Goal: Contribute content: Contribute content

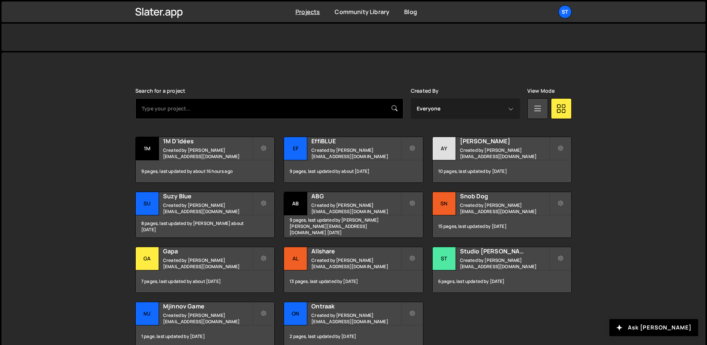
scroll to position [173, 0]
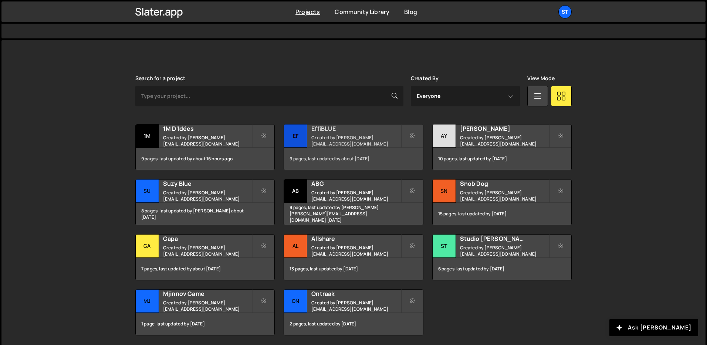
click at [348, 136] on div "EffiBLUE Created by [PERSON_NAME][EMAIL_ADDRESS][DOMAIN_NAME]" at bounding box center [353, 136] width 139 height 23
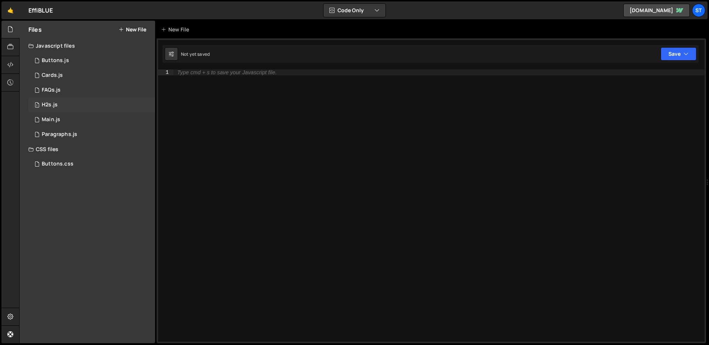
click at [55, 104] on div "H2s.js" at bounding box center [50, 105] width 16 height 7
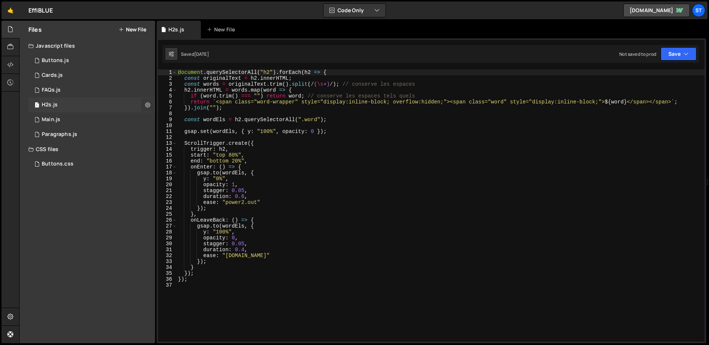
click at [144, 104] on button at bounding box center [147, 104] width 13 height 13
type input "H2s"
radio input "true"
checkbox input "true"
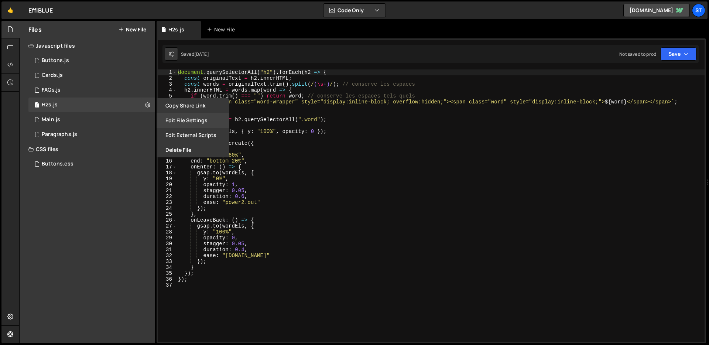
click at [170, 123] on button "Edit File Settings" at bounding box center [193, 120] width 72 height 15
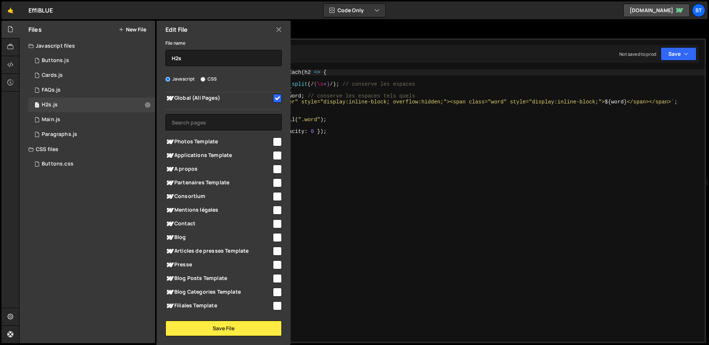
scroll to position [7, 0]
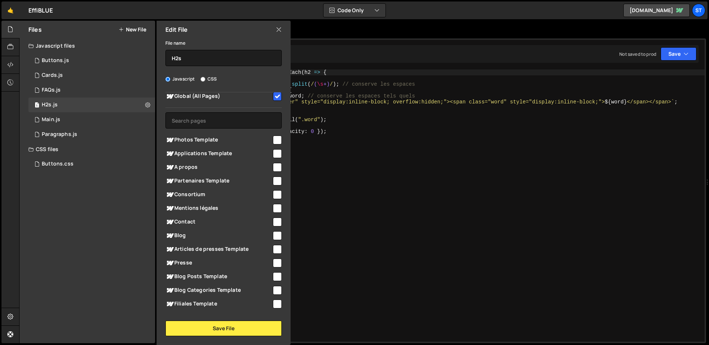
click at [280, 30] on icon at bounding box center [279, 29] width 6 height 8
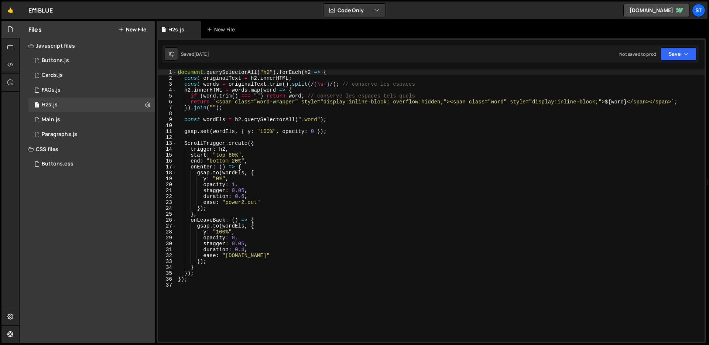
click at [312, 211] on div "document . querySelectorAll ( "h2" ) . forEach ( h2 => { const originalText = h…" at bounding box center [441, 211] width 528 height 284
click at [146, 105] on icon at bounding box center [147, 104] width 5 height 7
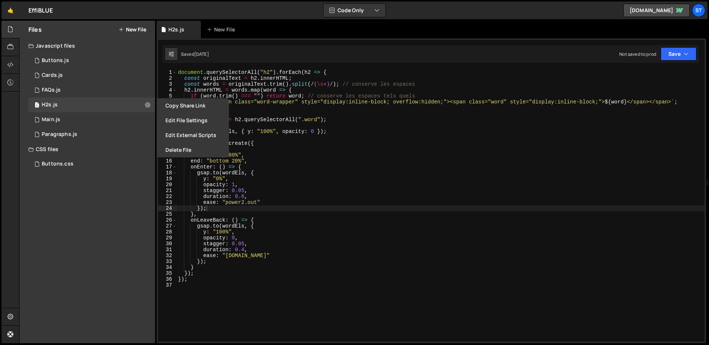
type textarea "gsap.set(wordEls, { y: "100%", opacity: 0 });"
click at [360, 130] on div "document . querySelectorAll ( "h2" ) . forEach ( h2 => { const originalText = h…" at bounding box center [441, 211] width 528 height 284
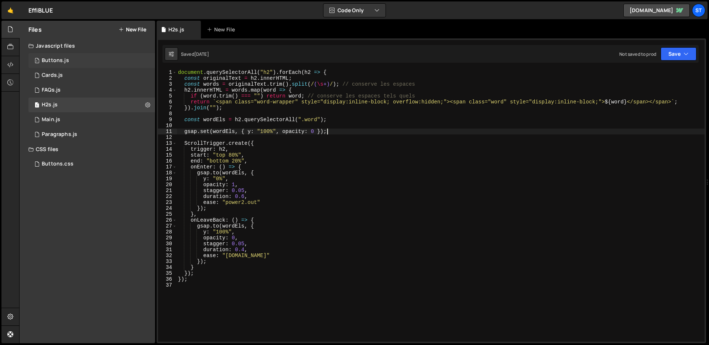
click at [55, 61] on div "Buttons.js" at bounding box center [55, 60] width 27 height 7
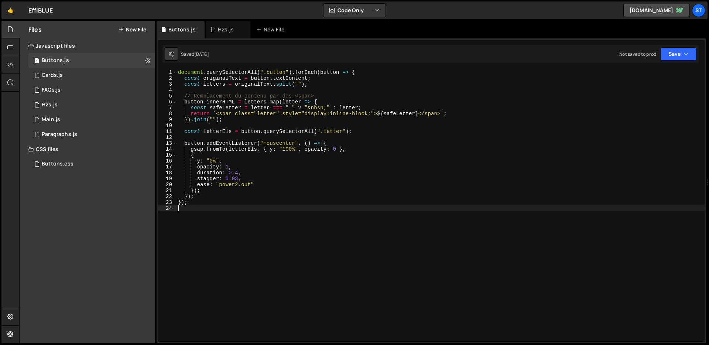
click at [320, 237] on div "document . querySelectorAll ( ".button" ) . forEach ( button => { const origina…" at bounding box center [441, 211] width 528 height 284
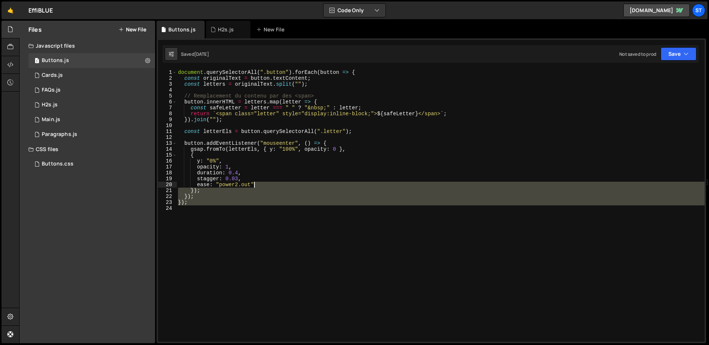
drag, startPoint x: 316, startPoint y: 221, endPoint x: 283, endPoint y: 174, distance: 58.1
click at [283, 174] on div "document . querySelectorAll ( ".button" ) . forEach ( button => { const origina…" at bounding box center [441, 211] width 528 height 284
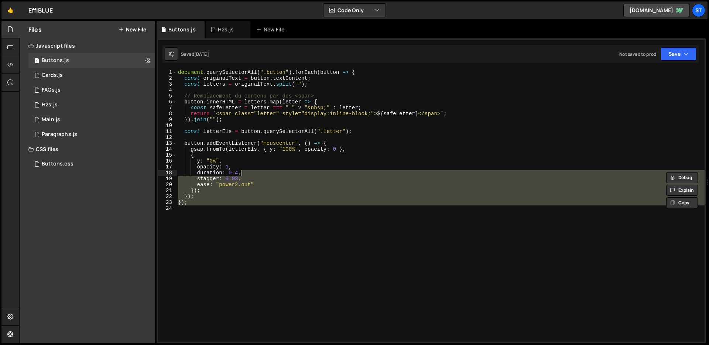
click at [283, 174] on div "document . querySelectorAll ( ".button" ) . forEach ( button => { const origina…" at bounding box center [441, 205] width 528 height 272
type textarea "duration: 0.4,"
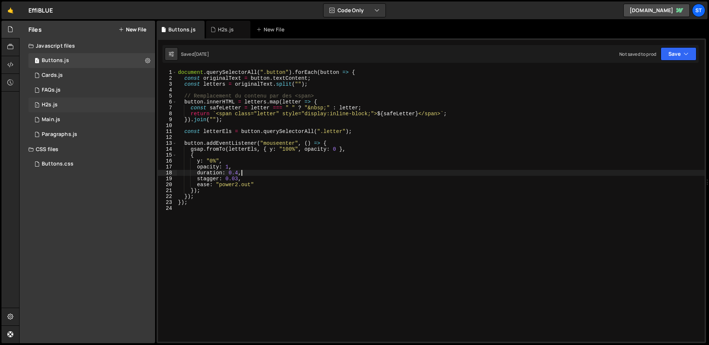
click at [145, 104] on div "1 H2s.js 0" at bounding box center [91, 105] width 127 height 15
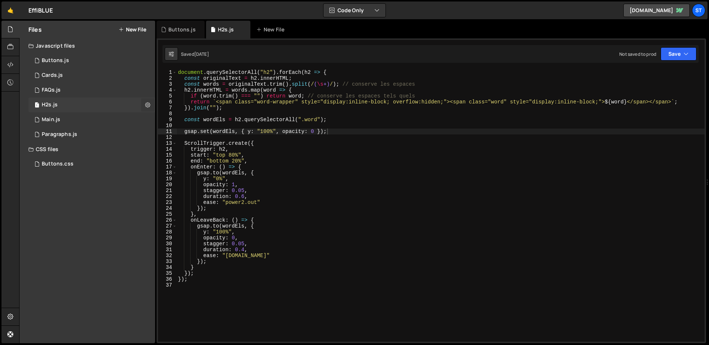
click at [150, 104] on icon at bounding box center [147, 104] width 5 height 7
type input "H2s"
radio input "true"
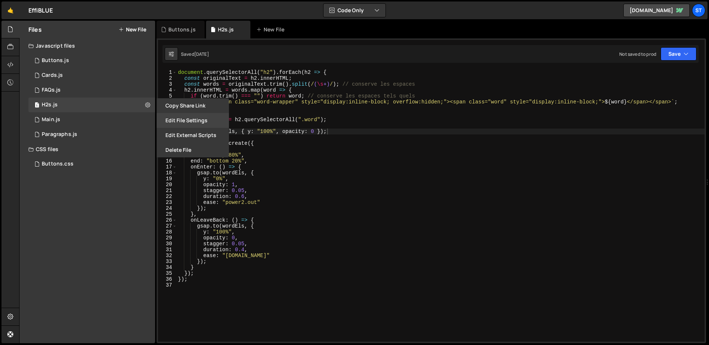
click at [180, 122] on button "Edit File Settings" at bounding box center [193, 120] width 72 height 15
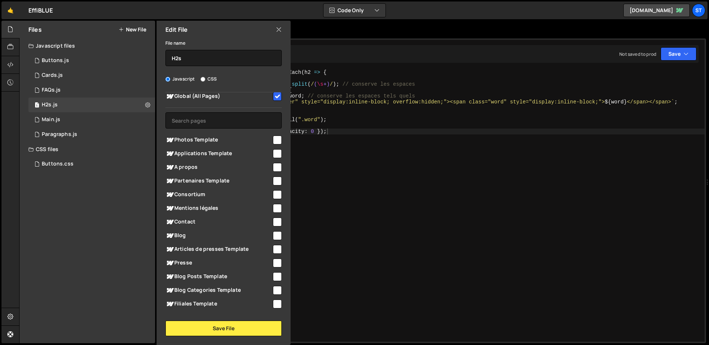
click at [276, 97] on input "checkbox" at bounding box center [277, 96] width 9 height 9
checkbox input "false"
click at [275, 164] on input "checkbox" at bounding box center [277, 167] width 9 height 9
click at [274, 167] on input "checkbox" at bounding box center [277, 167] width 9 height 9
checkbox input "false"
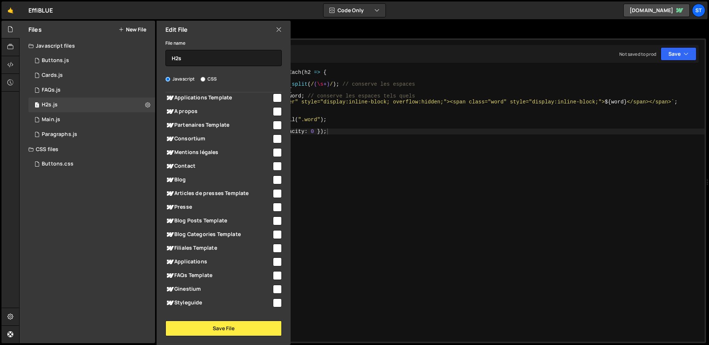
scroll to position [86, 0]
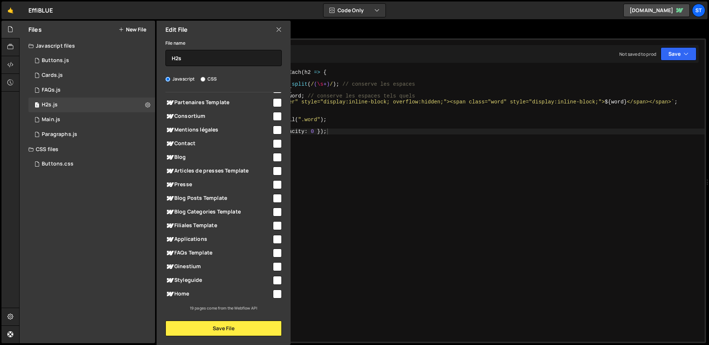
click at [273, 295] on input "checkbox" at bounding box center [277, 294] width 9 height 9
checkbox input "true"
click at [254, 321] on button "Save File" at bounding box center [224, 329] width 116 height 16
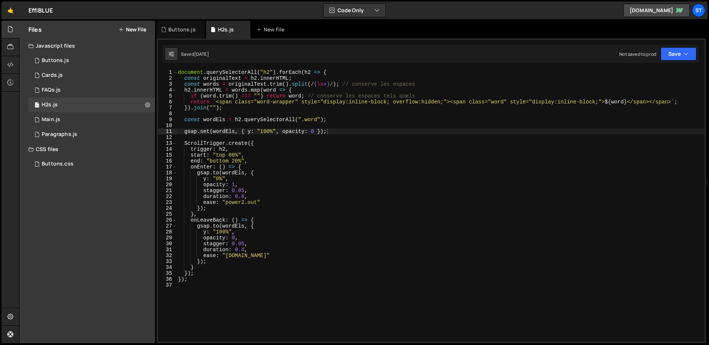
type textarea "end: "bottom 20%","
click at [256, 159] on div "document . querySelectorAll ( "h2" ) . forEach ( h2 => { const originalText = h…" at bounding box center [441, 211] width 528 height 284
click at [138, 132] on div "7 Paragraphs.js 0" at bounding box center [91, 134] width 127 height 15
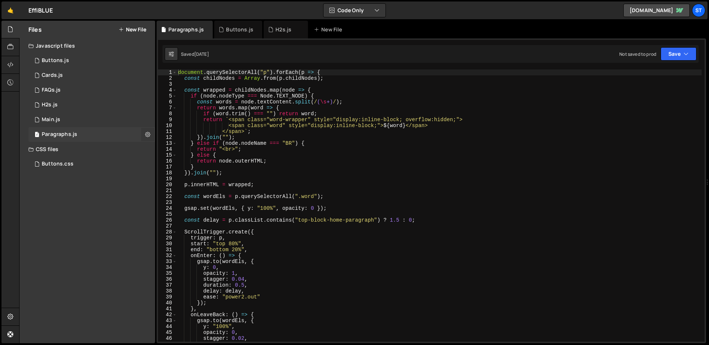
click at [150, 135] on button at bounding box center [147, 134] width 13 height 13
type input "Paragraphs"
radio input "true"
checkbox input "true"
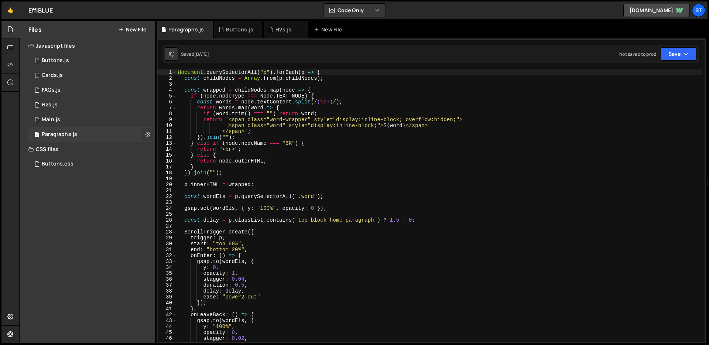
checkbox input "true"
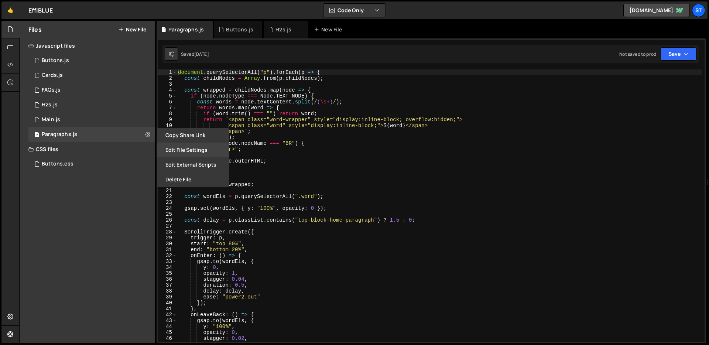
click at [188, 152] on button "Edit File Settings" at bounding box center [193, 150] width 72 height 15
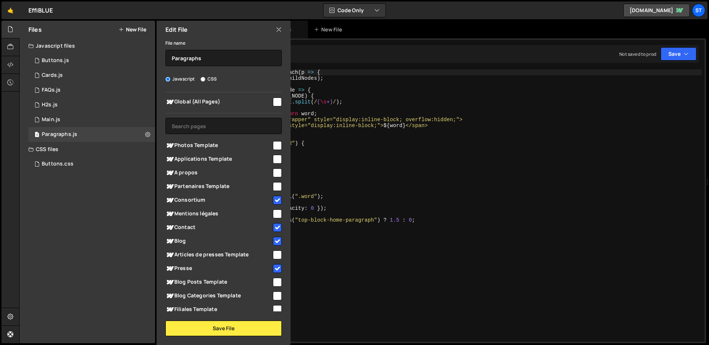
scroll to position [1, 0]
click at [240, 334] on button "Save File" at bounding box center [224, 329] width 116 height 16
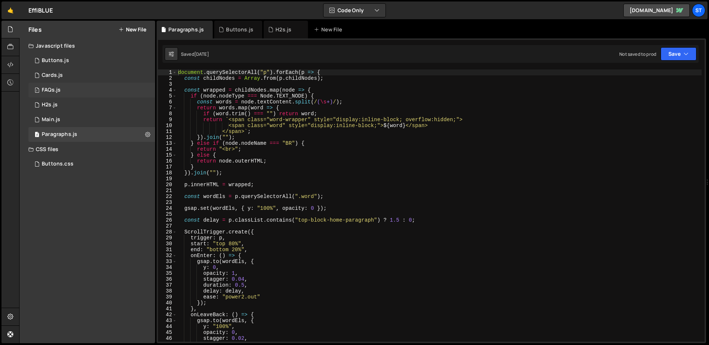
click at [60, 84] on div "1 FAQs.js 0" at bounding box center [91, 90] width 127 height 15
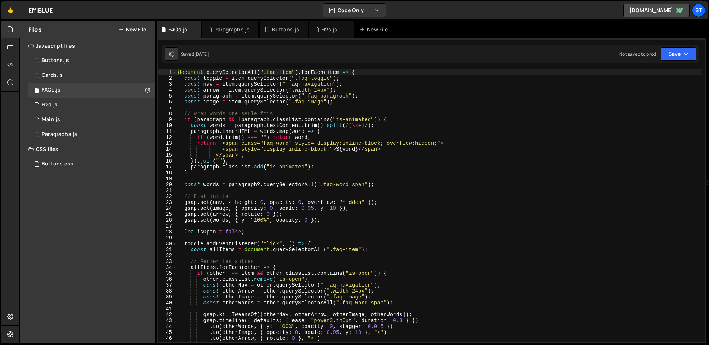
type textarea "</span>`;"
click at [420, 155] on div "document . querySelectorAll ( ".faq-item" ) . forEach ( item => { const toggle …" at bounding box center [439, 211] width 525 height 284
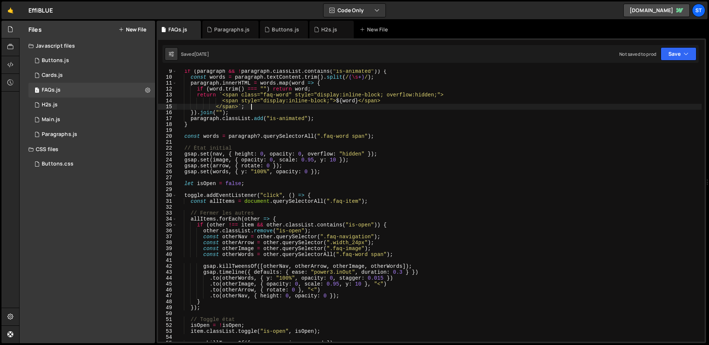
scroll to position [0, 0]
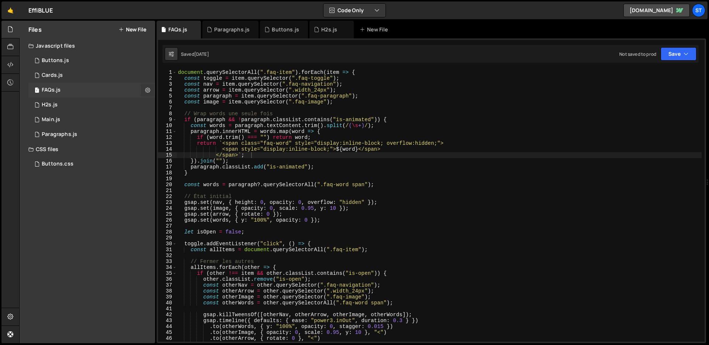
click at [146, 87] on icon at bounding box center [147, 89] width 5 height 7
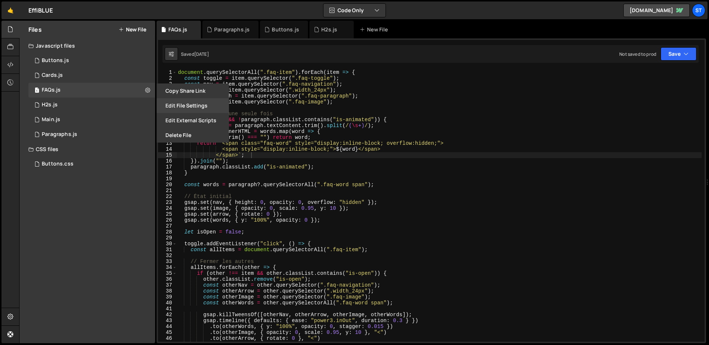
click at [179, 105] on button "Edit File Settings" at bounding box center [193, 105] width 72 height 15
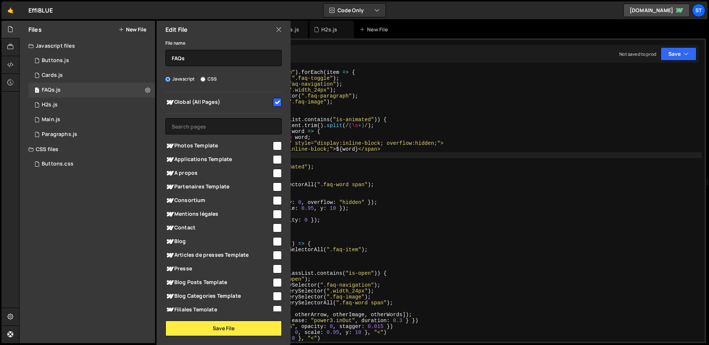
click at [274, 104] on input "checkbox" at bounding box center [277, 102] width 9 height 9
checkbox input "false"
click at [232, 326] on button "Save File" at bounding box center [224, 329] width 116 height 16
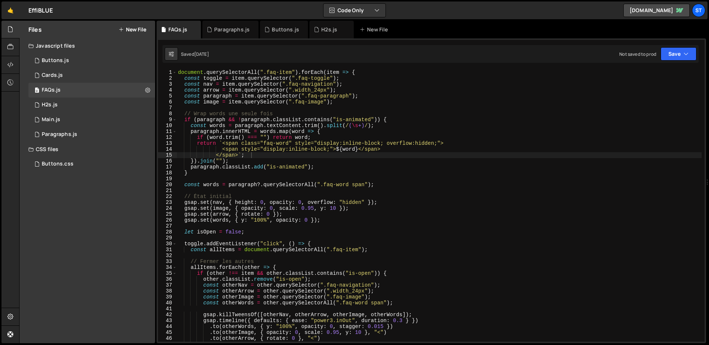
click at [431, 239] on div "document . querySelectorAll ( ".faq-item" ) . forEach ( item => { const toggle …" at bounding box center [439, 211] width 525 height 284
